Goal: Transaction & Acquisition: Purchase product/service

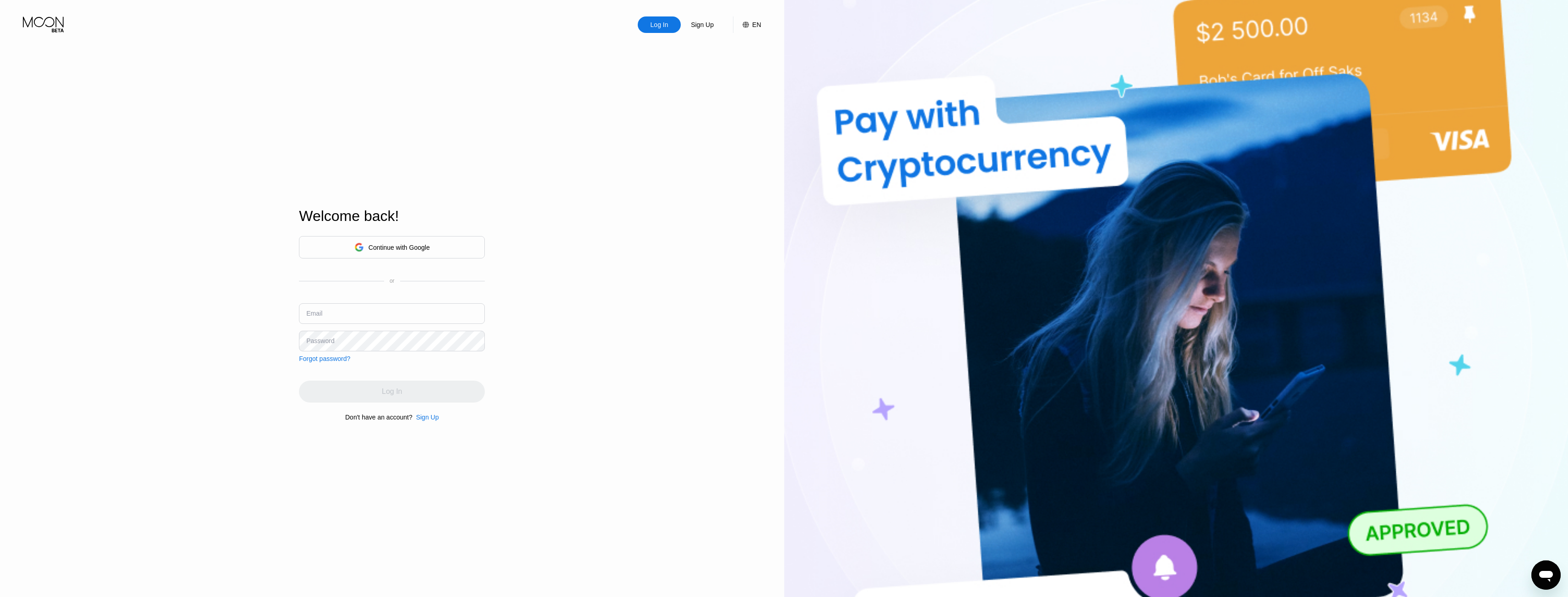
click at [344, 250] on div "Continue with Google" at bounding box center [392, 248] width 186 height 22
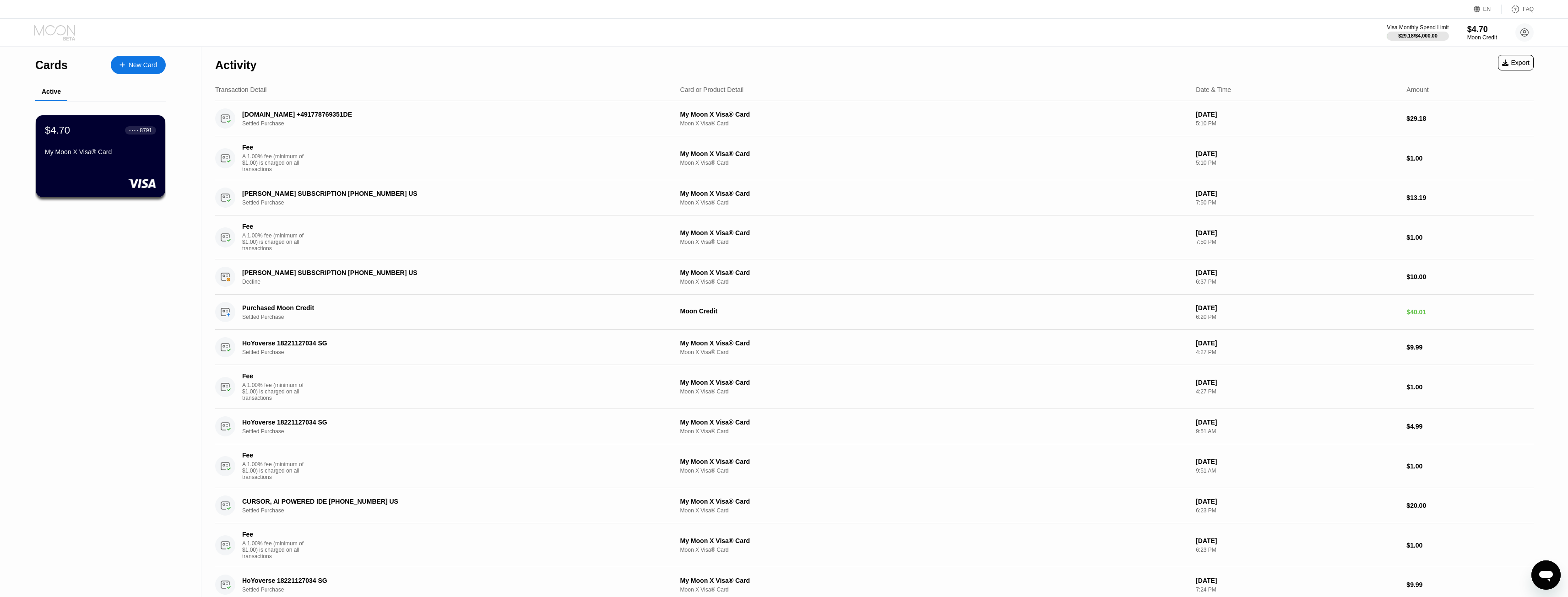
click at [62, 30] on icon at bounding box center [55, 33] width 43 height 16
click at [1429, 31] on div "$29.18 / $4,000.00" at bounding box center [1418, 35] width 63 height 10
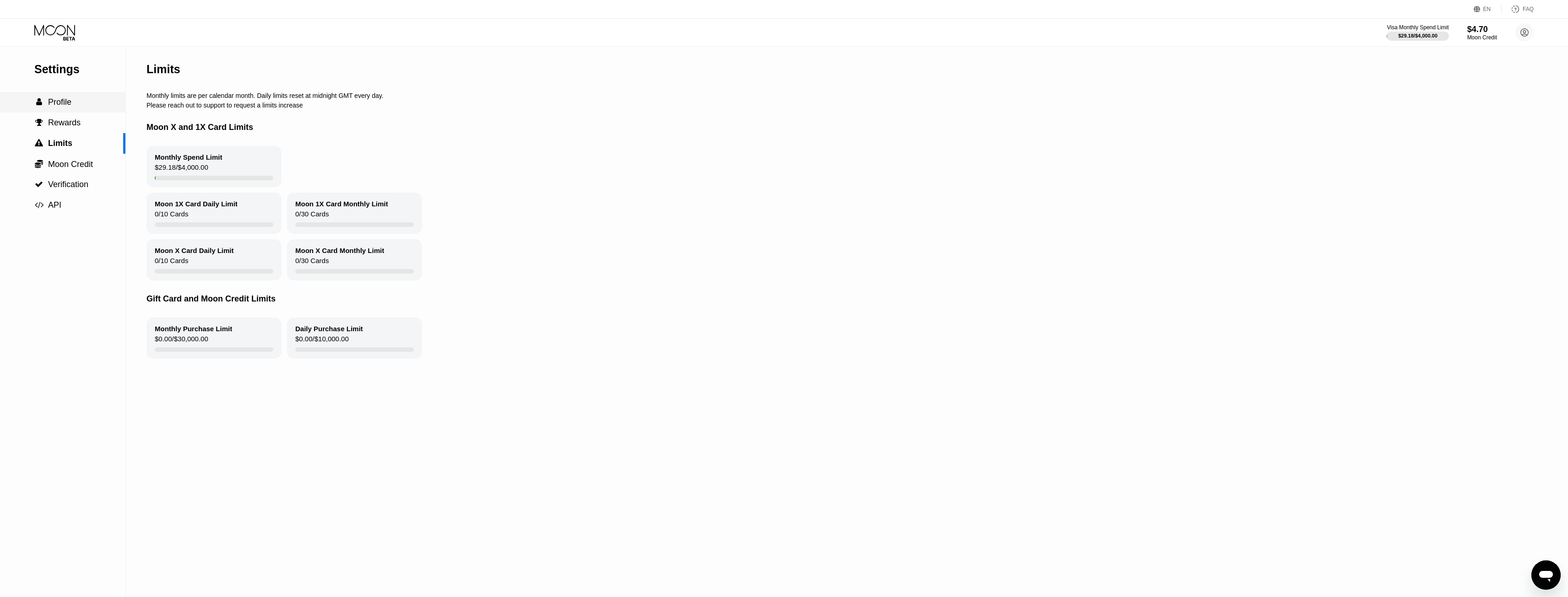
click at [84, 107] on div " Profile" at bounding box center [62, 102] width 126 height 10
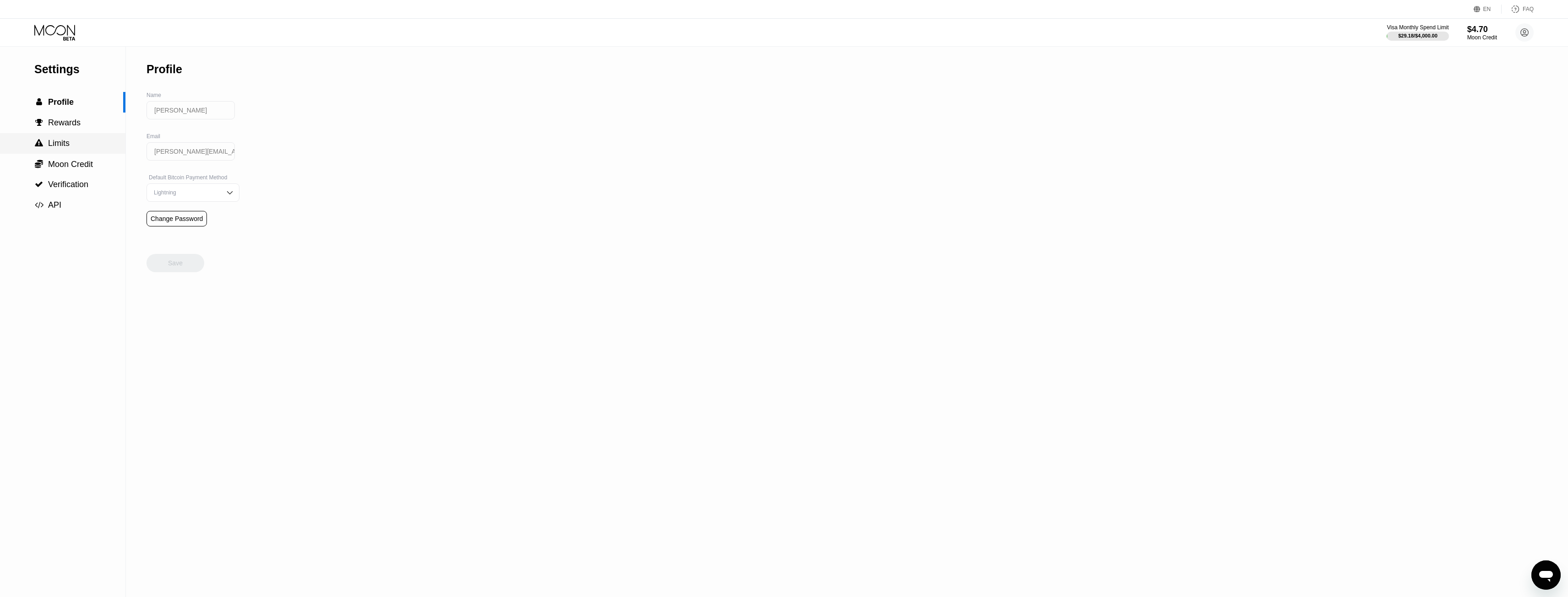
click at [71, 169] on span "Moon Credit" at bounding box center [70, 164] width 45 height 9
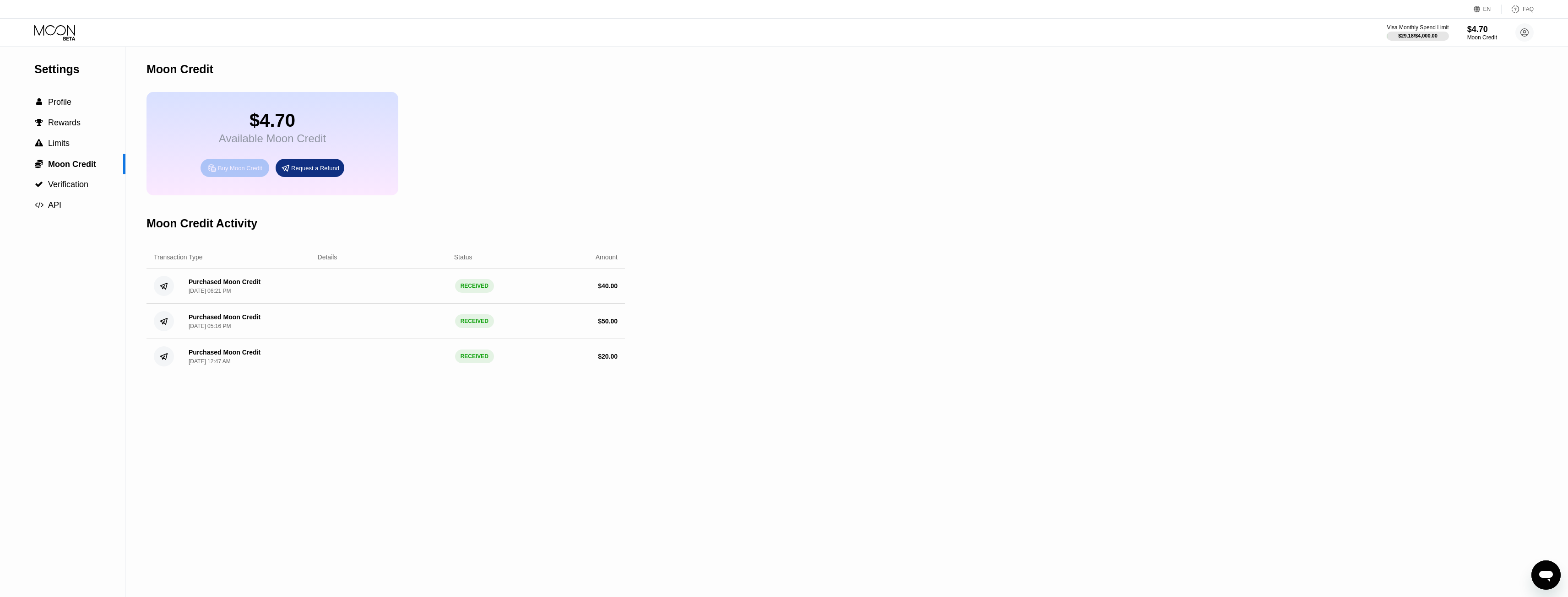
click at [214, 173] on icon at bounding box center [212, 168] width 10 height 10
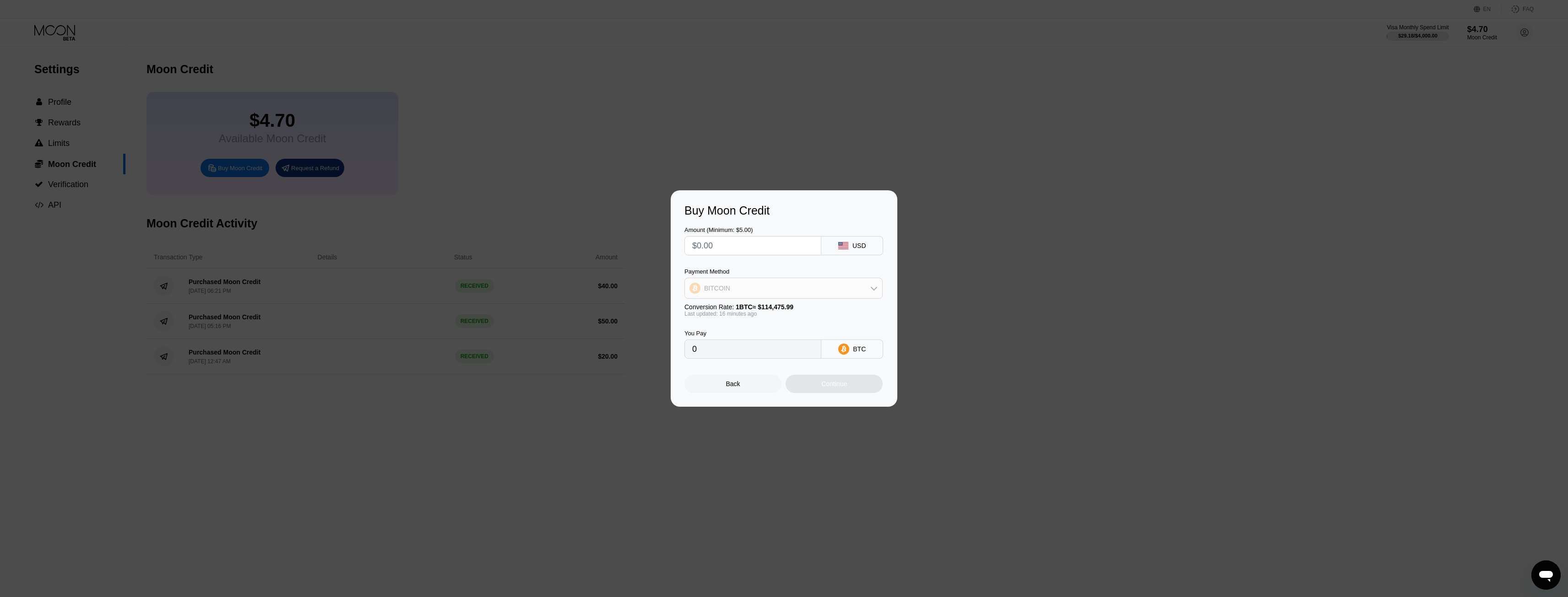
click at [730, 285] on div "BITCOIN" at bounding box center [783, 288] width 197 height 18
click at [728, 331] on span "USDT on TRON" at bounding box center [729, 333] width 46 height 7
type input "0.00"
click at [733, 245] on input "text" at bounding box center [752, 246] width 122 height 18
type input "$4"
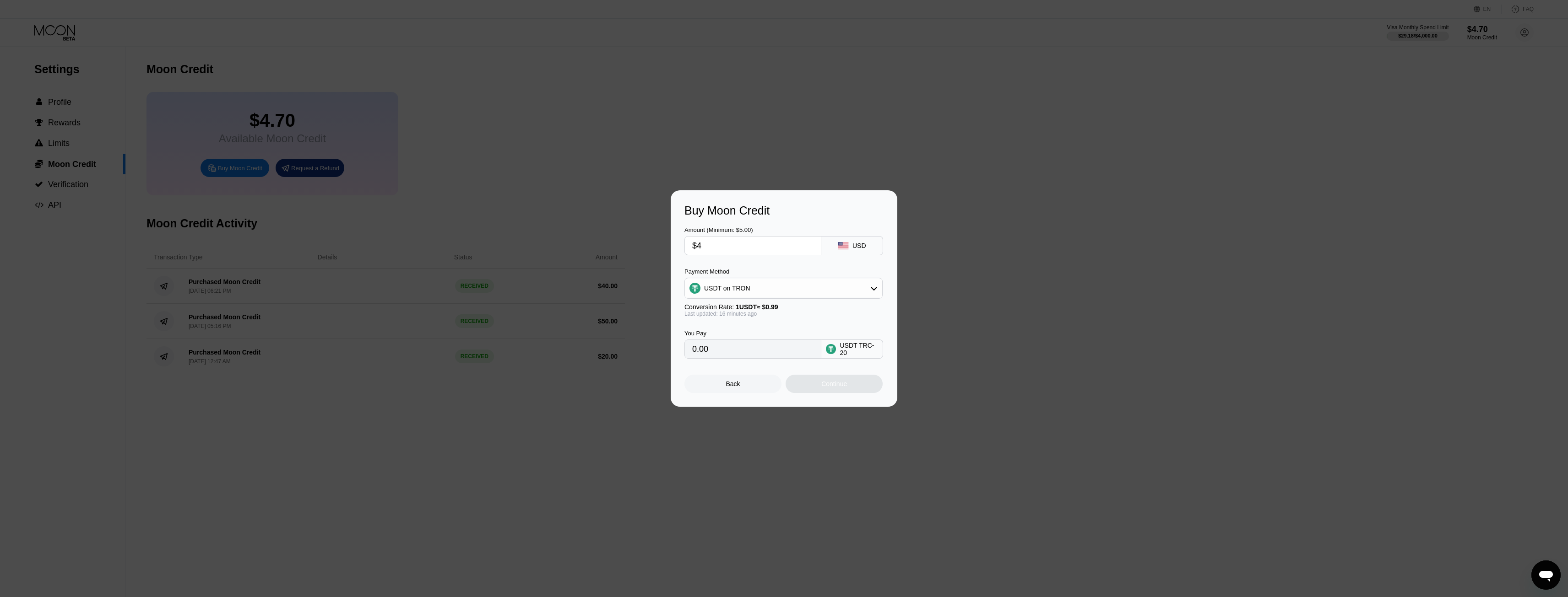
type input "4.04"
type input "$40"
type input "40.40"
type input "$40"
click at [828, 387] on div "Continue" at bounding box center [834, 384] width 26 height 7
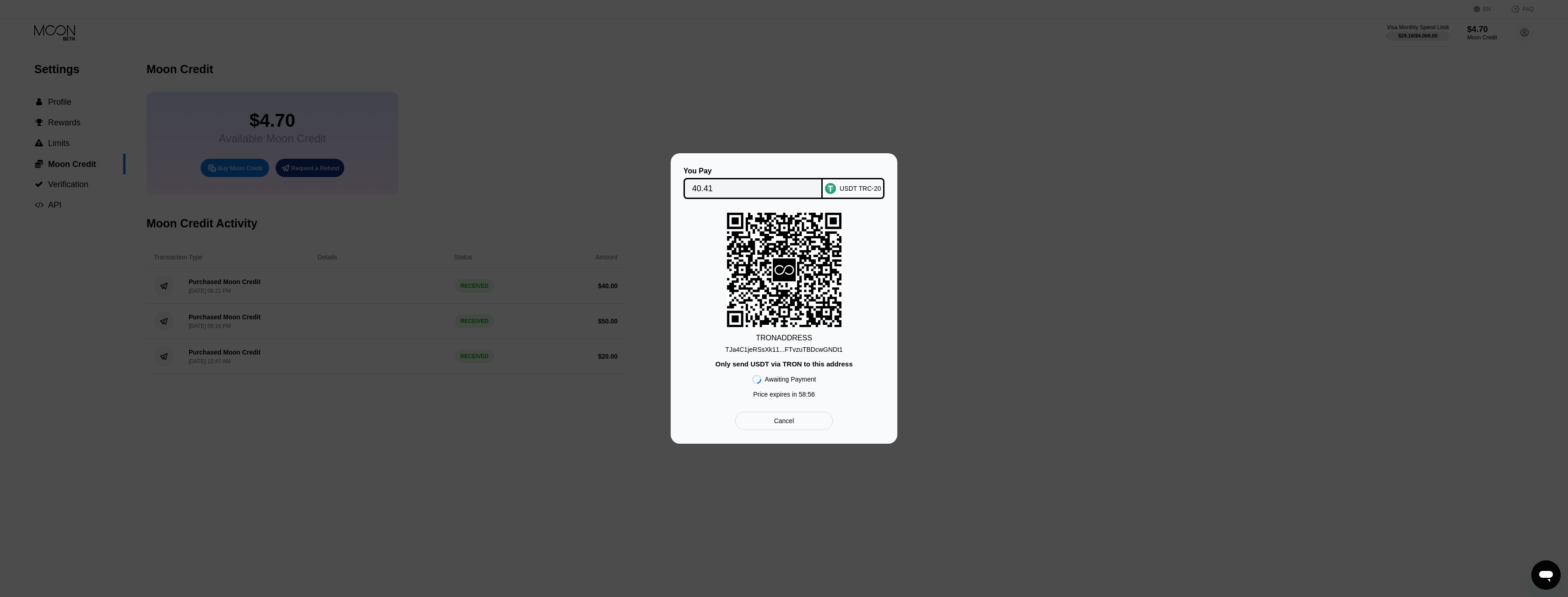
click at [822, 348] on div "TJa4C1jeRSsXk11...FTvzuTBDcwGNDt1" at bounding box center [784, 349] width 118 height 7
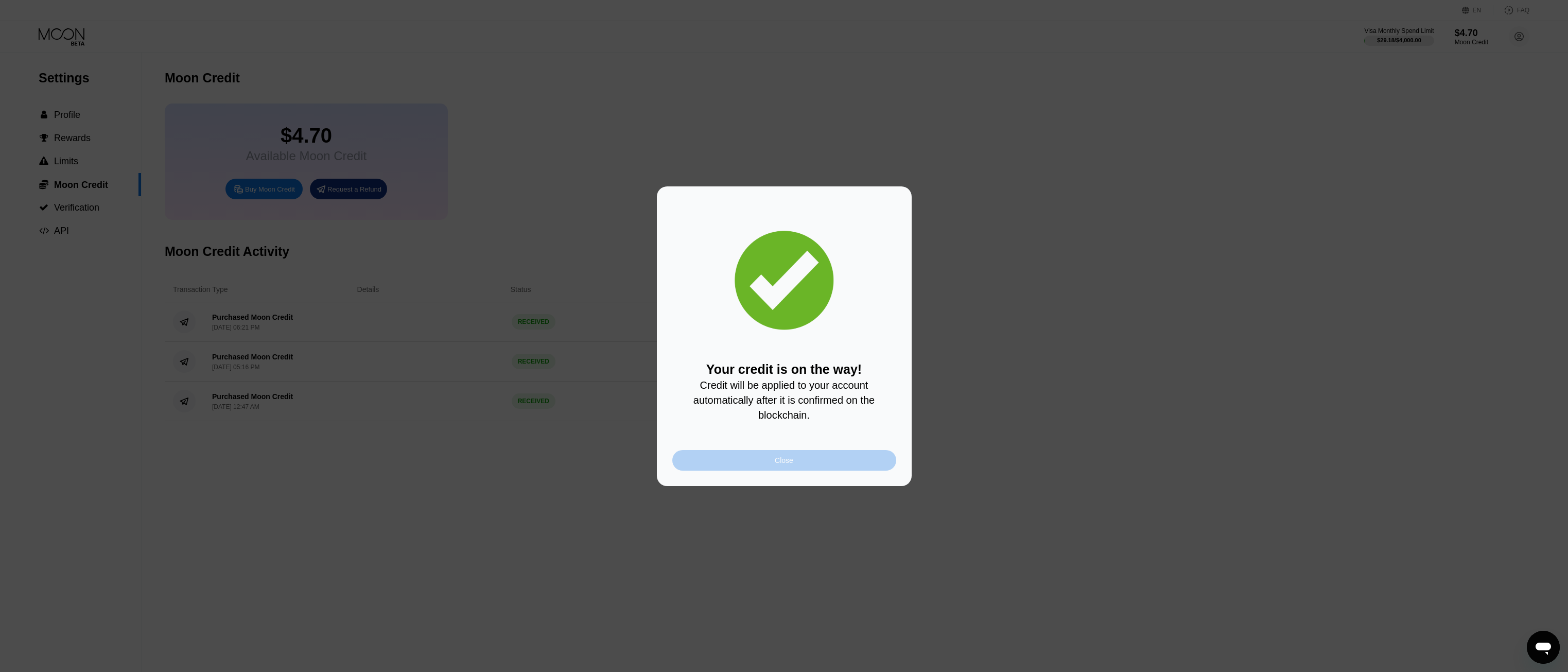
click at [755, 463] on div "Close" at bounding box center [784, 461] width 224 height 21
